Goal: Task Accomplishment & Management: Complete application form

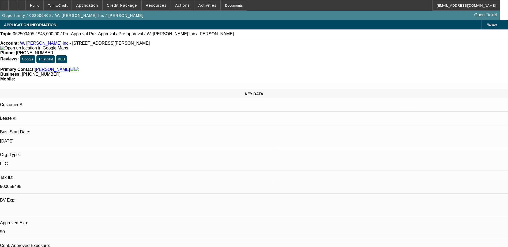
select select "0"
select select "0.1"
select select "0"
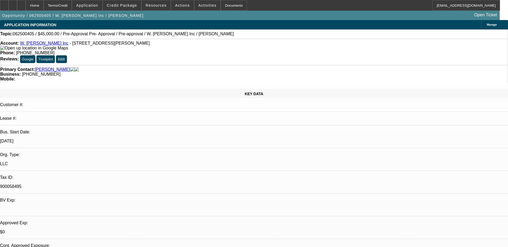
select select "0.1"
select select "0"
select select "0.1"
select select "0"
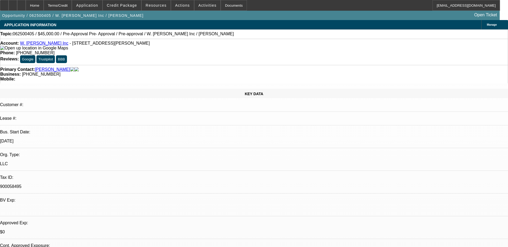
select select "0"
select select "0.1"
select select "1"
select select "4"
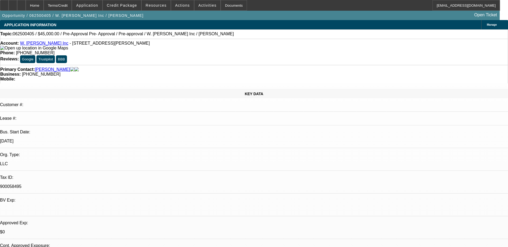
select select "1"
select select "4"
select select "1"
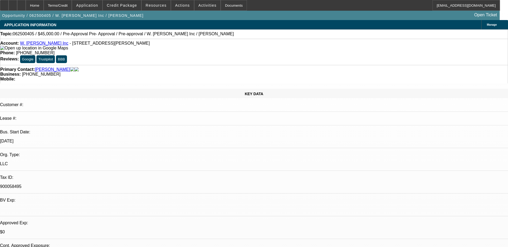
select select "4"
select select "1"
select select "4"
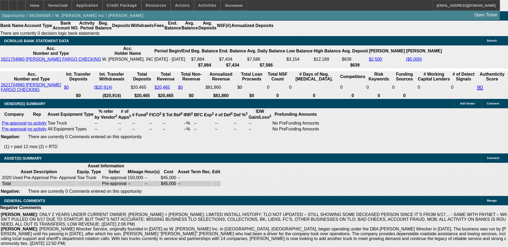
scroll to position [926, 0]
